Goal: Information Seeking & Learning: Learn about a topic

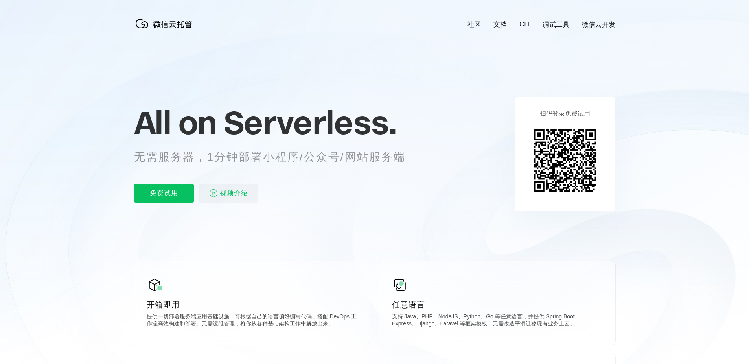
scroll to position [0, 1399]
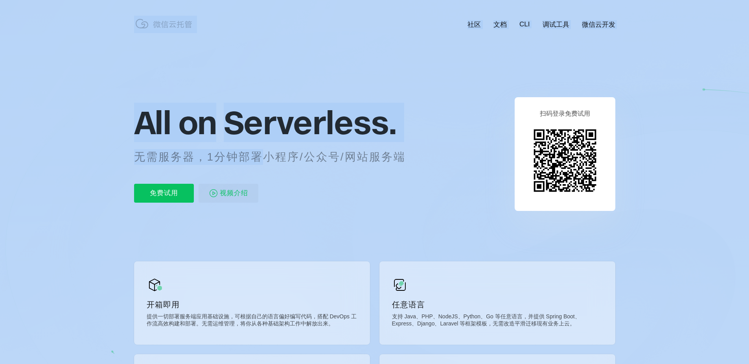
drag, startPoint x: 262, startPoint y: 159, endPoint x: 505, endPoint y: 168, distance: 243.2
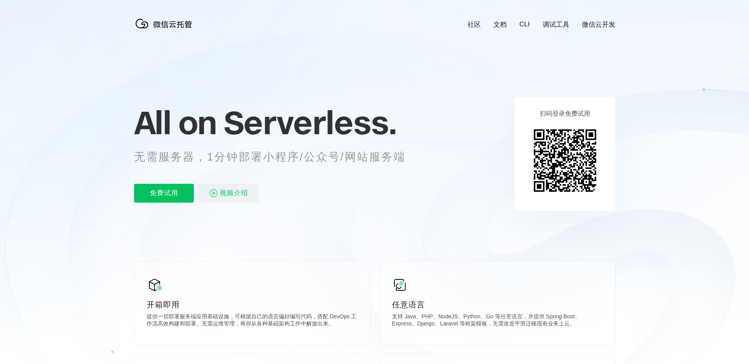
click at [505, 168] on icon at bounding box center [374, 212] width 755 height 425
drag, startPoint x: 398, startPoint y: 154, endPoint x: 268, endPoint y: 153, distance: 130.6
click at [268, 153] on p "无需服务器，1分钟部署小程序/公众号/网站服务端" at bounding box center [277, 157] width 286 height 16
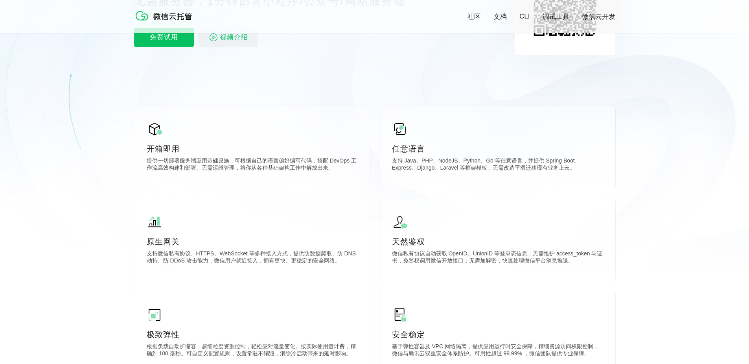
scroll to position [157, 0]
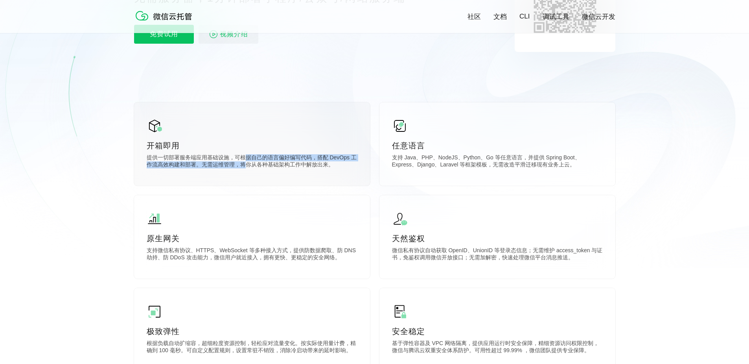
drag, startPoint x: 245, startPoint y: 159, endPoint x: 246, endPoint y: 165, distance: 6.7
click at [246, 165] on p "提供一切部署服务端应用基础设施，可根据自己的语言偏好编写代码，搭配 DevOps 工作流高效构建和部署。无需运维管理，将你从各种基础架构工作中解放出来。" at bounding box center [252, 162] width 211 height 16
drag, startPoint x: 236, startPoint y: 165, endPoint x: 236, endPoint y: 158, distance: 7.1
click at [236, 158] on p "提供一切部署服务端应用基础设施，可根据自己的语言偏好编写代码，搭配 DevOps 工作流高效构建和部署。无需运维管理，将你从各种基础架构工作中解放出来。" at bounding box center [252, 162] width 211 height 16
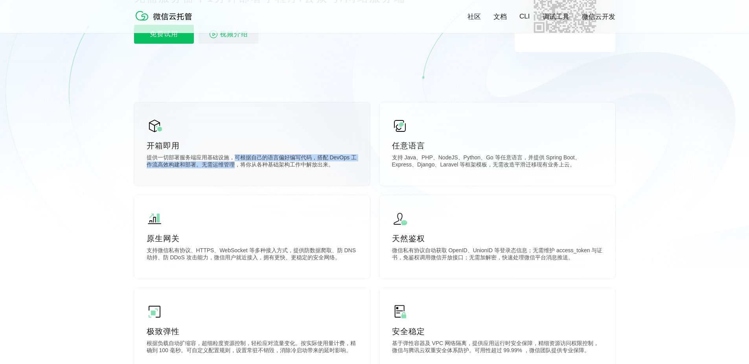
click at [236, 158] on p "提供一切部署服务端应用基础设施，可根据自己的语言偏好编写代码，搭配 DevOps 工作流高效构建和部署。无需运维管理，将你从各种基础架构工作中解放出来。" at bounding box center [252, 162] width 211 height 16
drag, startPoint x: 240, startPoint y: 158, endPoint x: 240, endPoint y: 165, distance: 7.1
click at [240, 165] on p "提供一切部署服务端应用基础设施，可根据自己的语言偏好编写代码，搭配 DevOps 工作流高效构建和部署。无需运维管理，将你从各种基础架构工作中解放出来。" at bounding box center [252, 162] width 211 height 16
click at [235, 159] on p "提供一切部署服务端应用基础设施，可根据自己的语言偏好编写代码，搭配 DevOps 工作流高效构建和部署。无需运维管理，将你从各种基础架构工作中解放出来。" at bounding box center [252, 162] width 211 height 16
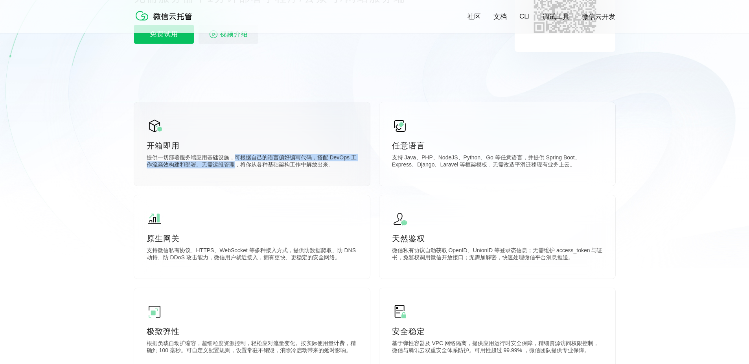
click at [235, 159] on p "提供一切部署服务端应用基础设施，可根据自己的语言偏好编写代码，搭配 DevOps 工作流高效构建和部署。无需运维管理，将你从各种基础架构工作中解放出来。" at bounding box center [252, 162] width 211 height 16
drag, startPoint x: 237, startPoint y: 160, endPoint x: 238, endPoint y: 164, distance: 5.0
click at [238, 164] on p "提供一切部署服务端应用基础设施，可根据自己的语言偏好编写代码，搭配 DevOps 工作流高效构建和部署。无需运维管理，将你从各种基础架构工作中解放出来。" at bounding box center [252, 162] width 211 height 16
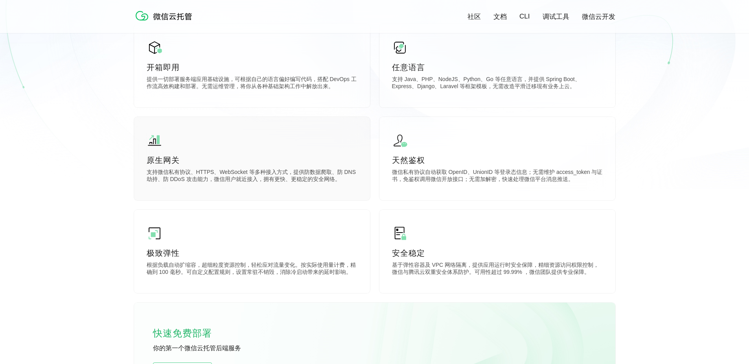
scroll to position [236, 0]
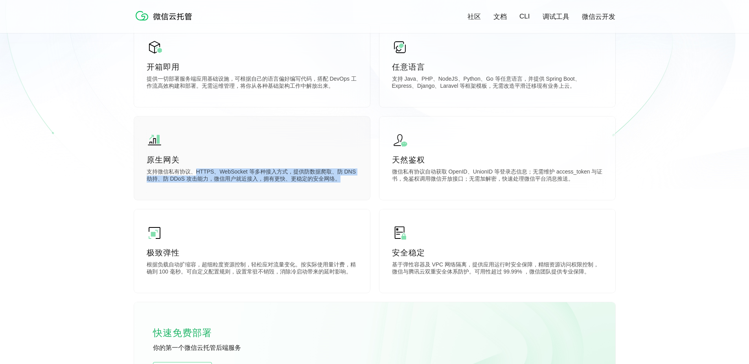
drag, startPoint x: 195, startPoint y: 174, endPoint x: 366, endPoint y: 182, distance: 171.3
click at [366, 182] on div "原生网关 支持微信私有协议、HTTPS、WebSocket 等多种接入方式，提供防数据爬取、防 DNS 劫持、防 DDoS 攻击能力，微信用户就近接入，拥有更…" at bounding box center [252, 157] width 236 height 83
drag, startPoint x: 337, startPoint y: 175, endPoint x: 189, endPoint y: 171, distance: 147.9
click at [194, 172] on p "支持微信私有协议、HTTPS、WebSocket 等多种接入方式，提供防数据爬取、防 DNS 劫持、防 DDoS 攻击能力，微信用户就近接入，拥有更快、更稳定…" at bounding box center [252, 176] width 211 height 16
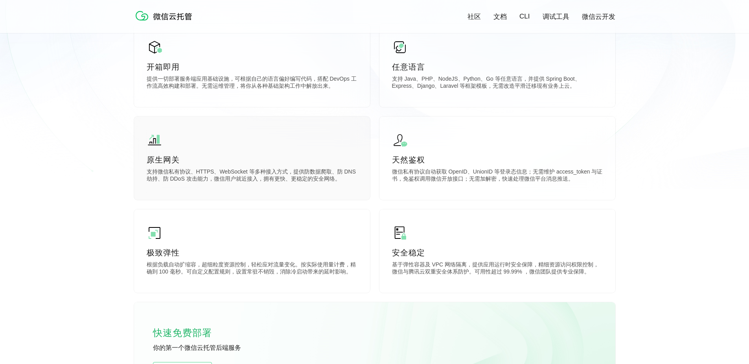
drag, startPoint x: 189, startPoint y: 171, endPoint x: 143, endPoint y: 171, distance: 46.0
click at [186, 171] on p "支持微信私有协议、HTTPS、WebSocket 等多种接入方式，提供防数据爬取、防 DNS 劫持、防 DDoS 攻击能力，微信用户就近接入，拥有更快、更稳定…" at bounding box center [252, 176] width 211 height 16
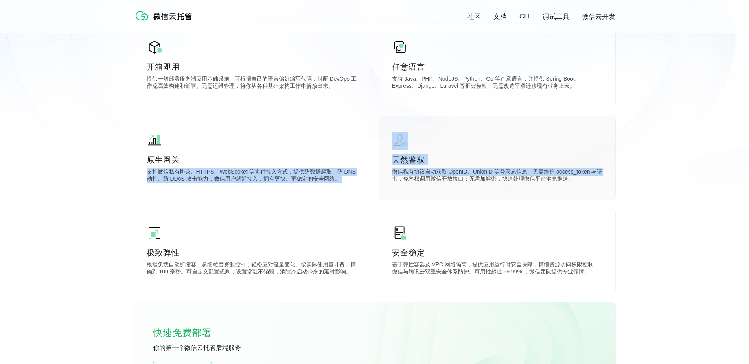
drag, startPoint x: 143, startPoint y: 171, endPoint x: 389, endPoint y: 187, distance: 246.3
click at [389, 187] on div "开箱即用 提供一切部署服务端应用基础设施，可根据自己的语言偏好编写代码，搭配 DevOps 工作流高效构建和部署。无需运维管理，将你从各种基础架构工作中解放出…" at bounding box center [374, 210] width 481 height 373
click at [389, 187] on div "天然鉴权 微信私有协议自动获取 OpenID、UnionID 等登录态信息；无需维护 access_token 与证书，免鉴权调用微信开放接口；无需加解密，快…" at bounding box center [498, 157] width 236 height 83
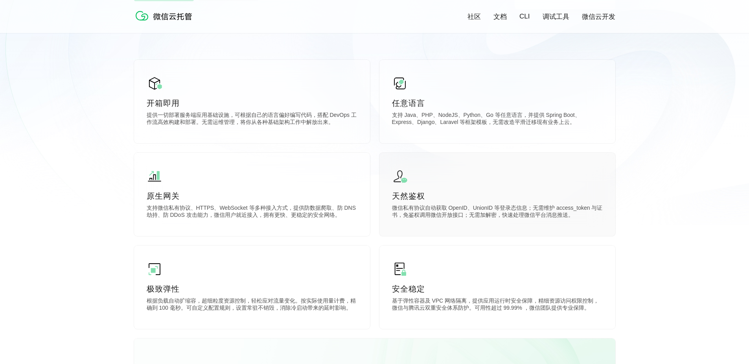
scroll to position [197, 0]
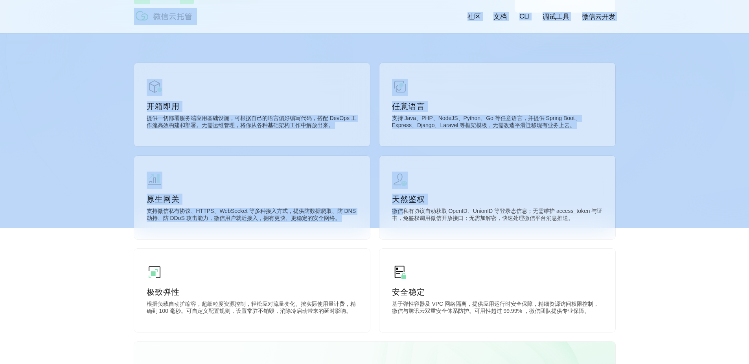
drag, startPoint x: 460, startPoint y: 215, endPoint x: 619, endPoint y: 217, distance: 158.9
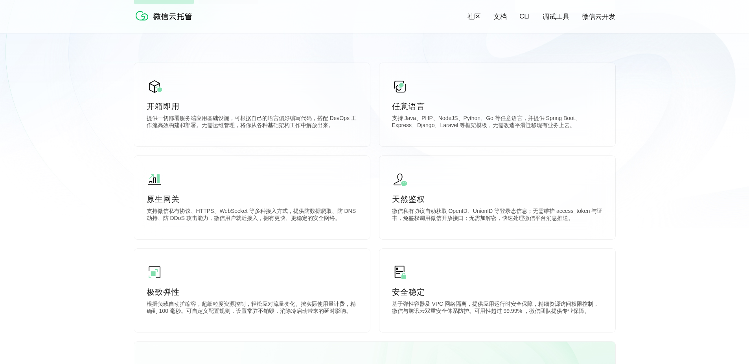
click at [619, 217] on icon at bounding box center [374, 15] width 755 height 425
drag, startPoint x: 514, startPoint y: 213, endPoint x: 352, endPoint y: 183, distance: 164.5
click at [352, 183] on div "开箱即用 提供一切部署服务端应用基础设施，可根据自己的语言偏好编写代码，搭配 DevOps 工作流高效构建和部署。无需运维管理，将你从各种基础架构工作中解放出…" at bounding box center [374, 249] width 481 height 373
click at [352, 183] on div "原生网关 支持微信私有协议、HTTPS、WebSocket 等多种接入方式，提供防数据爬取、防 DNS 劫持、防 DDoS 攻击能力，微信用户就近接入，拥有更…" at bounding box center [252, 197] width 236 height 83
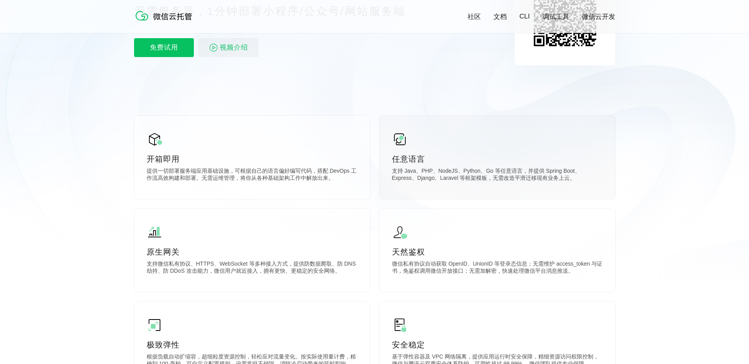
scroll to position [118, 0]
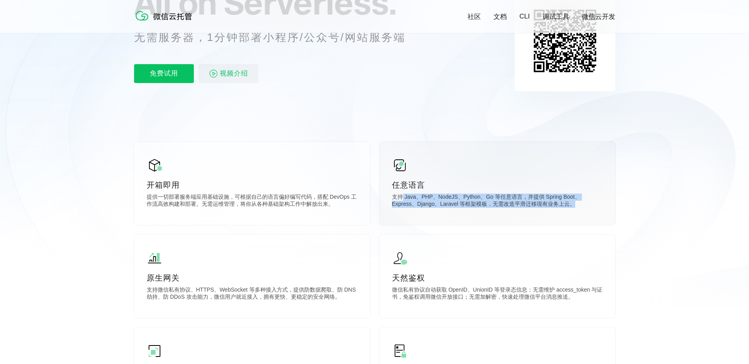
drag, startPoint x: 402, startPoint y: 199, endPoint x: 586, endPoint y: 204, distance: 184.1
click at [586, 204] on p "支持 Java、PHP、NodeJS、Python、Go 等任意语言，并提供 Spring Boot、Express、Django、Laravel 等框架模板…" at bounding box center [497, 202] width 211 height 16
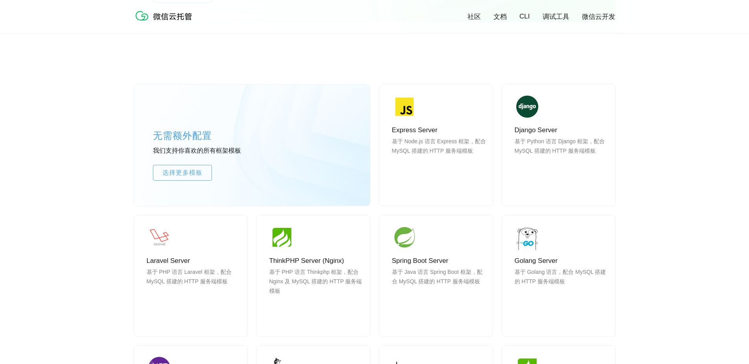
scroll to position [708, 0]
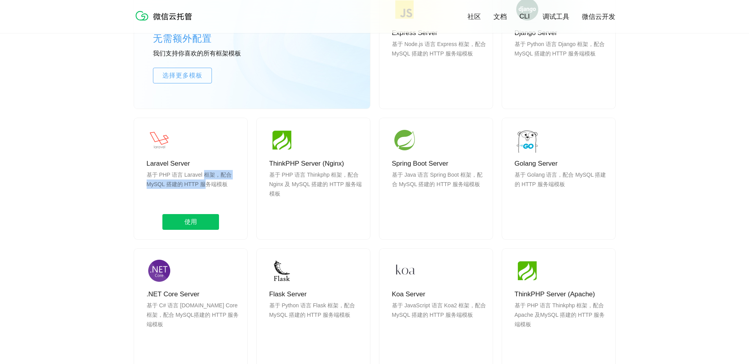
drag, startPoint x: 202, startPoint y: 174, endPoint x: 202, endPoint y: 185, distance: 10.6
click at [202, 185] on p "基于 PHP 语言 Laravel 框架，配合 MySQL 搭建的 HTTP 服务端模板" at bounding box center [194, 189] width 94 height 38
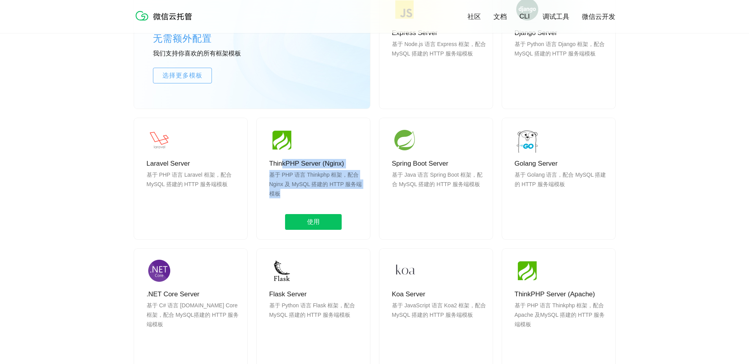
drag, startPoint x: 285, startPoint y: 164, endPoint x: 290, endPoint y: 201, distance: 37.3
click at [290, 201] on div "ThinkPHP Server (Nginx) 基于 PHP 语言 Thinkphp 框架，配合 Nginx 及 MySQL 搭建的 HTTP 服务端模板 使用" at bounding box center [313, 178] width 113 height 121
click at [290, 201] on p "基于 PHP 语言 Thinkphp 框架，配合 Nginx 及 MySQL 搭建的 HTTP 服务端模板" at bounding box center [316, 189] width 94 height 38
drag, startPoint x: 324, startPoint y: 192, endPoint x: 312, endPoint y: 160, distance: 34.8
click at [312, 161] on div "ThinkPHP Server (Nginx) 基于 PHP 语言 Thinkphp 框架，配合 Nginx 及 MySQL 搭建的 HTTP 服务端模板 使用" at bounding box center [313, 178] width 113 height 121
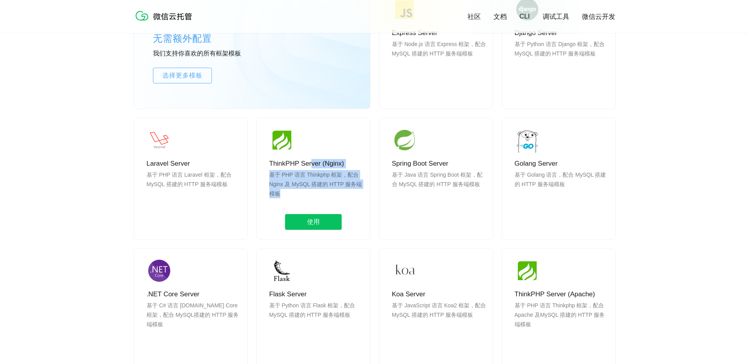
click at [312, 160] on p "ThinkPHP Server (Nginx)" at bounding box center [316, 163] width 94 height 9
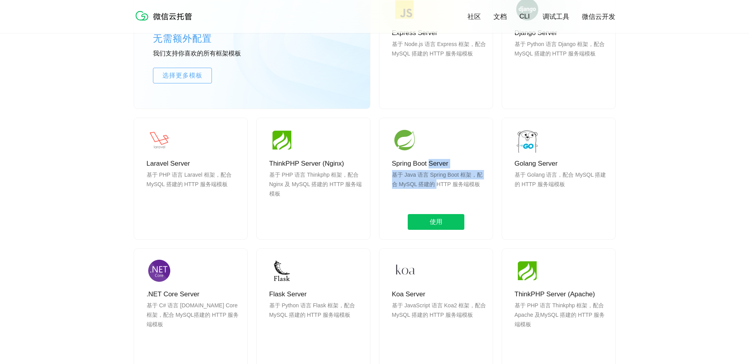
drag, startPoint x: 431, startPoint y: 165, endPoint x: 437, endPoint y: 187, distance: 23.0
click at [437, 187] on div "Spring Boot Server 基于 Java 语言 Spring Boot 框架，配合 MySQL 搭建的 HTTP 服务端模板 使用" at bounding box center [436, 178] width 113 height 121
click at [437, 187] on p "基于 Java 语言 Spring Boot 框架，配合 MySQL 搭建的 HTTP 服务端模板" at bounding box center [439, 189] width 94 height 38
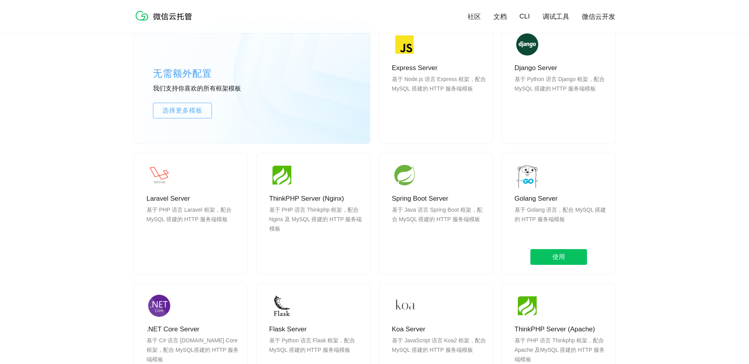
scroll to position [669, 0]
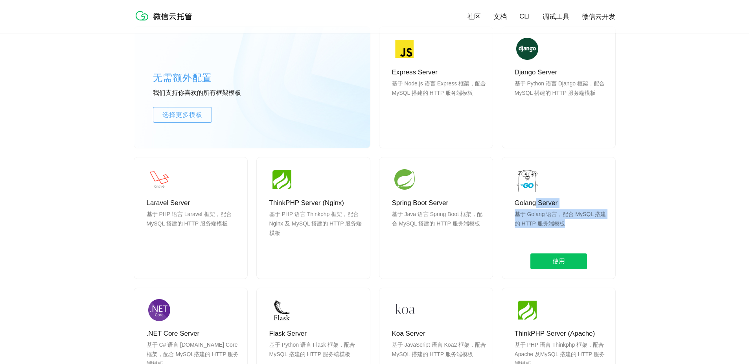
drag, startPoint x: 537, startPoint y: 203, endPoint x: 587, endPoint y: 224, distance: 53.9
click at [587, 224] on div "Golang Server 基于 Golang 语言，配合 MySQL 搭建的 HTTP 服务端模板 使用" at bounding box center [558, 217] width 113 height 121
click at [587, 224] on p "基于 Golang 语言，配合 MySQL 搭建的 HTTP 服务端模板" at bounding box center [562, 228] width 94 height 38
drag, startPoint x: 536, startPoint y: 206, endPoint x: 521, endPoint y: 197, distance: 18.1
click at [521, 197] on div "Golang Server 基于 Golang 语言，配合 MySQL 搭建的 HTTP 服务端模板 使用" at bounding box center [558, 217] width 113 height 121
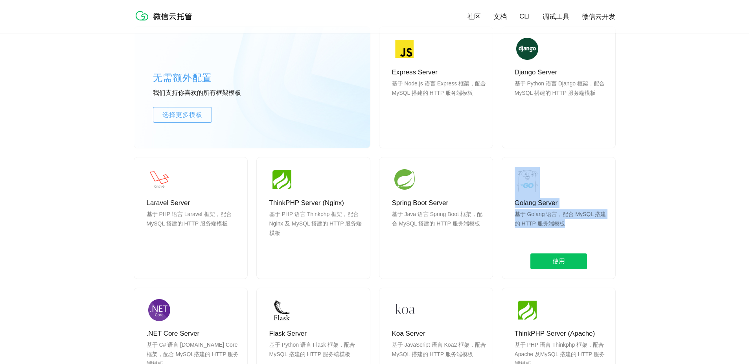
click at [521, 197] on img at bounding box center [527, 182] width 25 height 31
click at [576, 205] on p "Golang Server" at bounding box center [562, 202] width 94 height 9
drag, startPoint x: 541, startPoint y: 203, endPoint x: 595, endPoint y: 225, distance: 58.7
click at [595, 225] on div "Golang Server 基于 Golang 语言，配合 MySQL 搭建的 HTTP 服务端模板 使用" at bounding box center [558, 217] width 113 height 121
click at [595, 225] on p "基于 Golang 语言，配合 MySQL 搭建的 HTTP 服务端模板" at bounding box center [562, 228] width 94 height 38
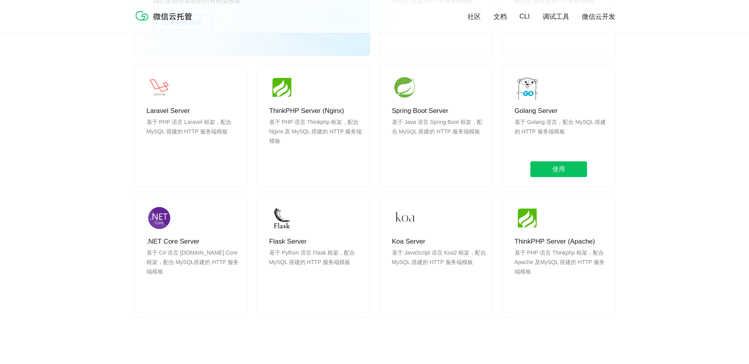
scroll to position [747, 0]
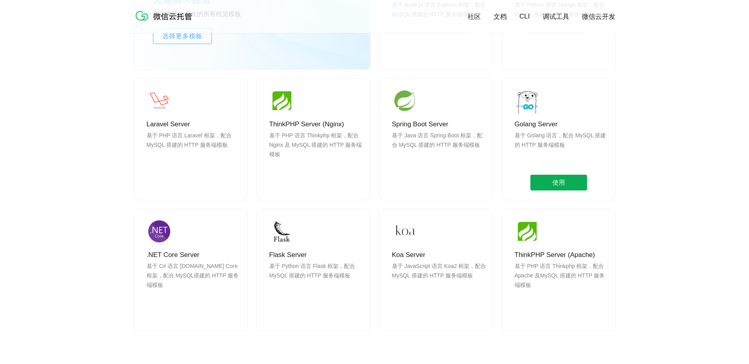
click at [552, 181] on span "使用" at bounding box center [559, 183] width 57 height 16
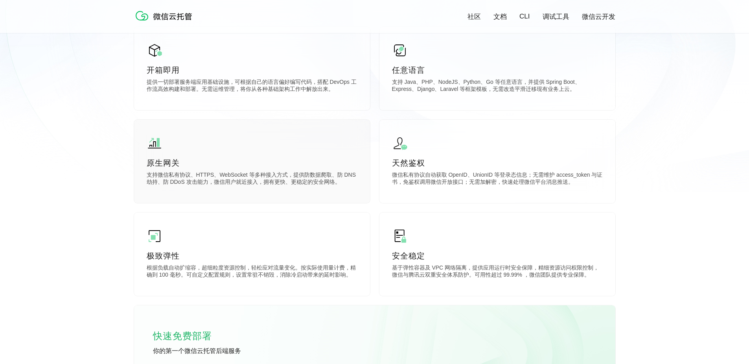
scroll to position [236, 0]
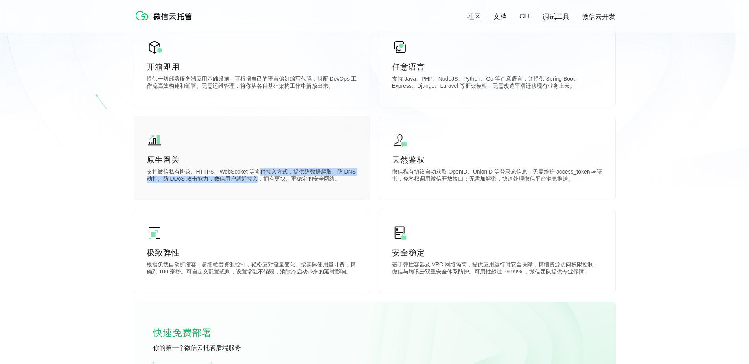
drag, startPoint x: 255, startPoint y: 177, endPoint x: 255, endPoint y: 184, distance: 7.5
click at [255, 184] on p "支持微信私有协议、HTTPS、WebSocket 等多种接入方式，提供防数据爬取、防 DNS 劫持、防 DDoS 攻击能力，微信用户就近接入，拥有更快、更稳定…" at bounding box center [252, 176] width 211 height 16
drag, startPoint x: 253, startPoint y: 174, endPoint x: 253, endPoint y: 178, distance: 4.3
click at [253, 178] on p "支持微信私有协议、HTTPS、WebSocket 等多种接入方式，提供防数据爬取、防 DNS 劫持、防 DDoS 攻击能力，微信用户就近接入，拥有更快、更稳定…" at bounding box center [252, 176] width 211 height 16
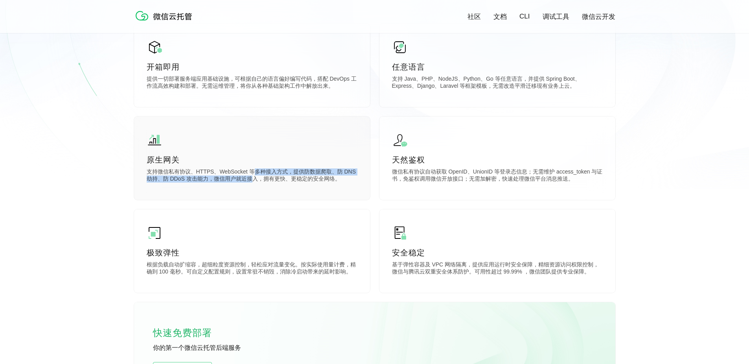
click at [253, 178] on p "支持微信私有协议、HTTPS、WebSocket 等多种接入方式，提供防数据爬取、防 DNS 劫持、防 DDoS 攻击能力，微信用户就近接入，拥有更快、更稳定…" at bounding box center [252, 176] width 211 height 16
drag, startPoint x: 257, startPoint y: 184, endPoint x: 257, endPoint y: 172, distance: 11.8
click at [257, 172] on p "支持微信私有协议、HTTPS、WebSocket 等多种接入方式，提供防数据爬取、防 DNS 劫持、防 DDoS 攻击能力，微信用户就近接入，拥有更快、更稳定…" at bounding box center [252, 176] width 211 height 16
click at [257, 171] on p "支持微信私有协议、HTTPS、WebSocket 等多种接入方式，提供防数据爬取、防 DNS 劫持、防 DDoS 攻击能力，微信用户就近接入，拥有更快、更稳定…" at bounding box center [252, 176] width 211 height 16
drag, startPoint x: 252, startPoint y: 172, endPoint x: 254, endPoint y: 182, distance: 9.7
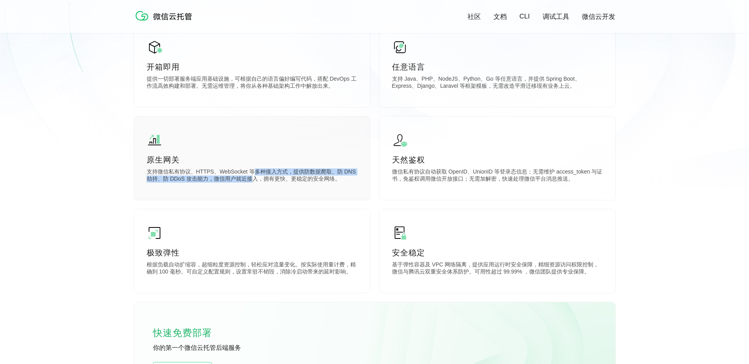
click at [254, 182] on p "支持微信私有协议、HTTPS、WebSocket 等多种接入方式，提供防数据爬取、防 DNS 劫持、防 DDoS 攻击能力，微信用户就近接入，拥有更快、更稳定…" at bounding box center [252, 176] width 211 height 16
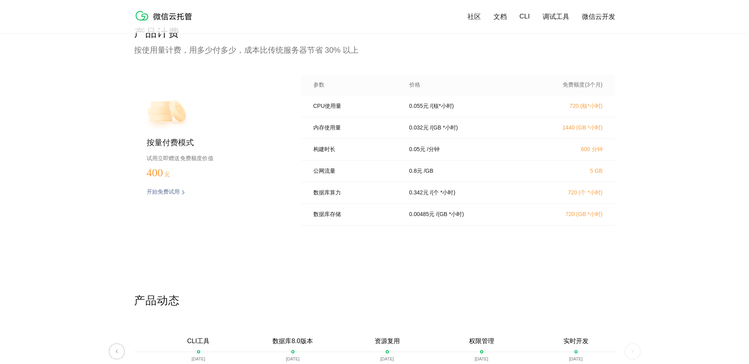
scroll to position [1613, 0]
